Goal: Check status: Check status

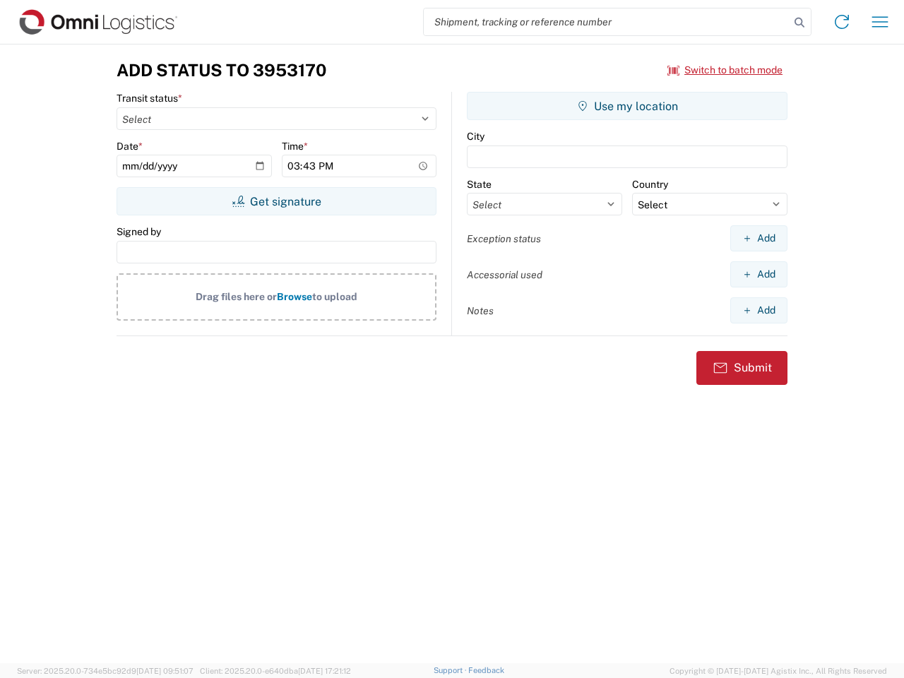
click at [607, 22] on input "search" at bounding box center [607, 21] width 366 height 27
click at [799, 23] on icon at bounding box center [799, 23] width 20 height 20
click at [842, 22] on icon at bounding box center [841, 22] width 23 height 23
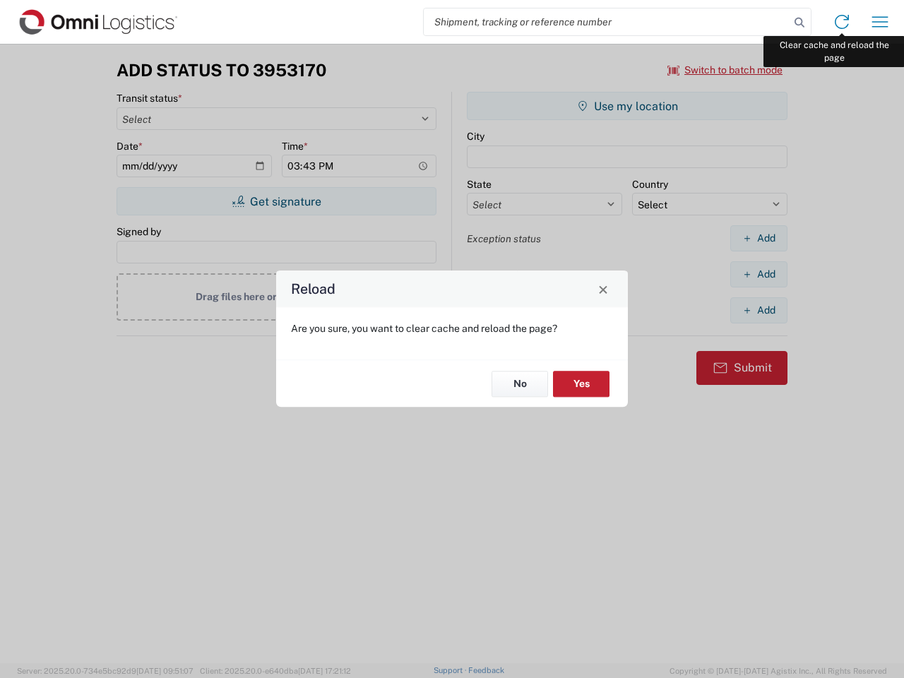
click at [880, 22] on div "Reload Are you sure, you want to clear cache and reload the page? No Yes" at bounding box center [452, 339] width 904 height 678
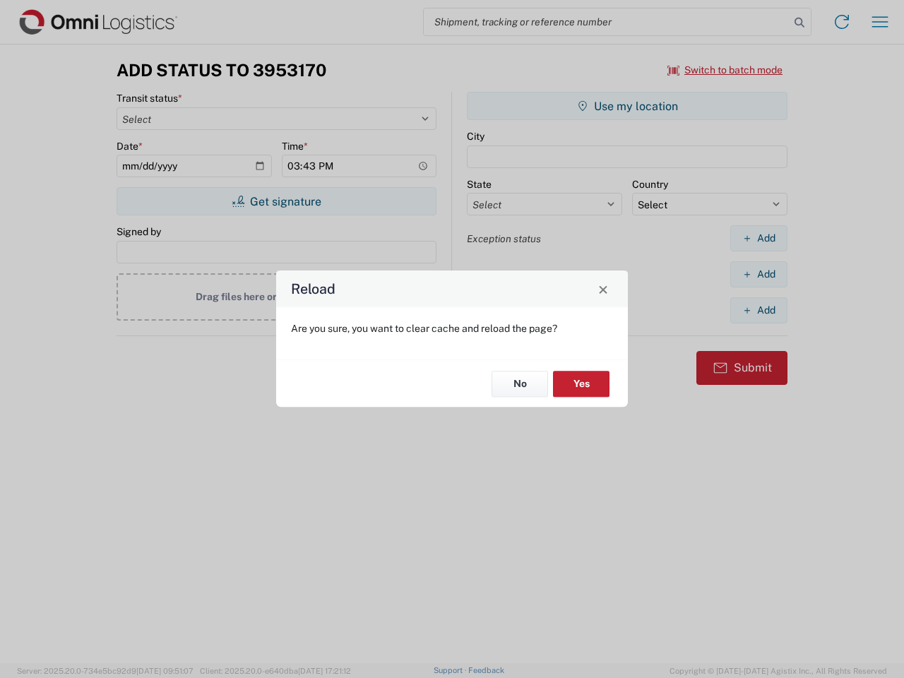
click at [725, 70] on div "Reload Are you sure, you want to clear cache and reload the page? No Yes" at bounding box center [452, 339] width 904 height 678
click at [276, 201] on div "Reload Are you sure, you want to clear cache and reload the page? No Yes" at bounding box center [452, 339] width 904 height 678
click at [627, 106] on div "Reload Are you sure, you want to clear cache and reload the page? No Yes" at bounding box center [452, 339] width 904 height 678
click at [758, 238] on div "Reload Are you sure, you want to clear cache and reload the page? No Yes" at bounding box center [452, 339] width 904 height 678
click at [758, 274] on div "Reload Are you sure, you want to clear cache and reload the page? No Yes" at bounding box center [452, 339] width 904 height 678
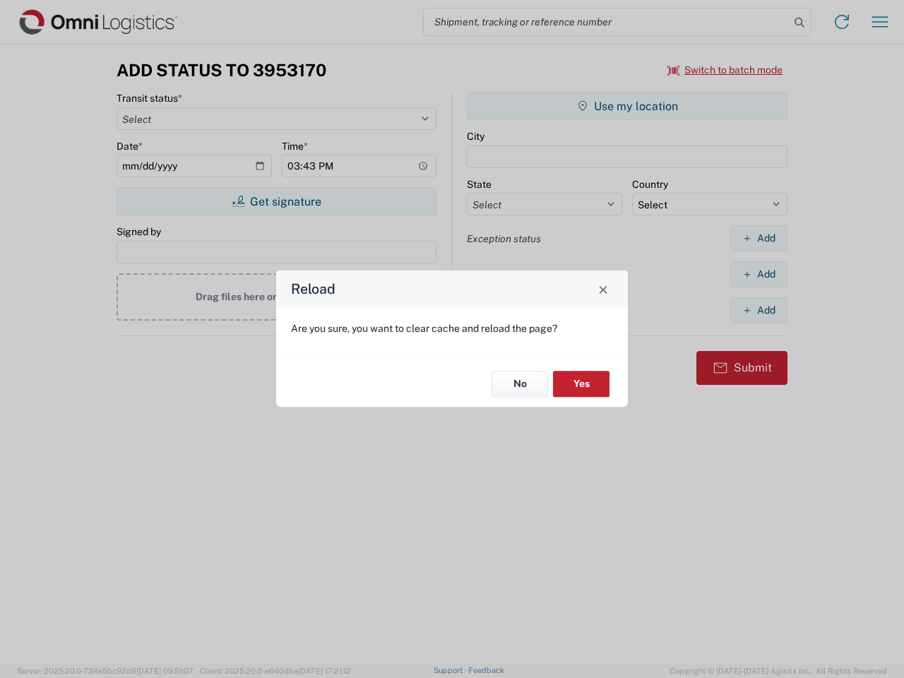
click at [758, 310] on div "Reload Are you sure, you want to clear cache and reload the page? No Yes" at bounding box center [452, 339] width 904 height 678
